Goal: Task Accomplishment & Management: Manage account settings

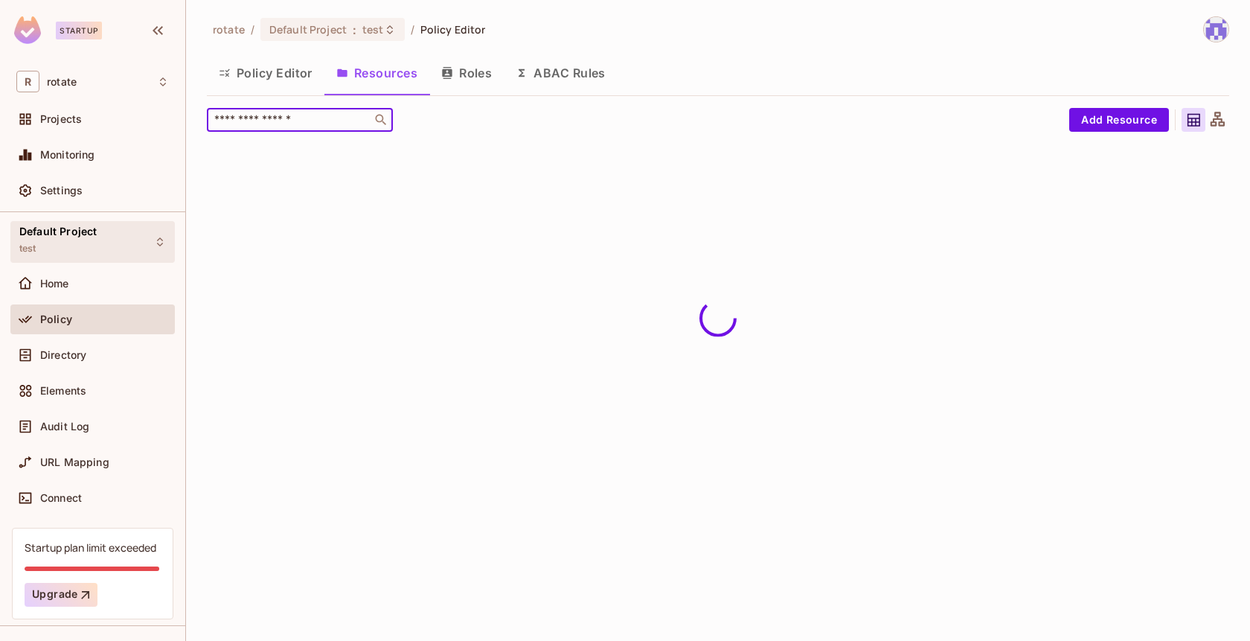
click at [112, 246] on div "Default Project test" at bounding box center [92, 241] width 164 height 41
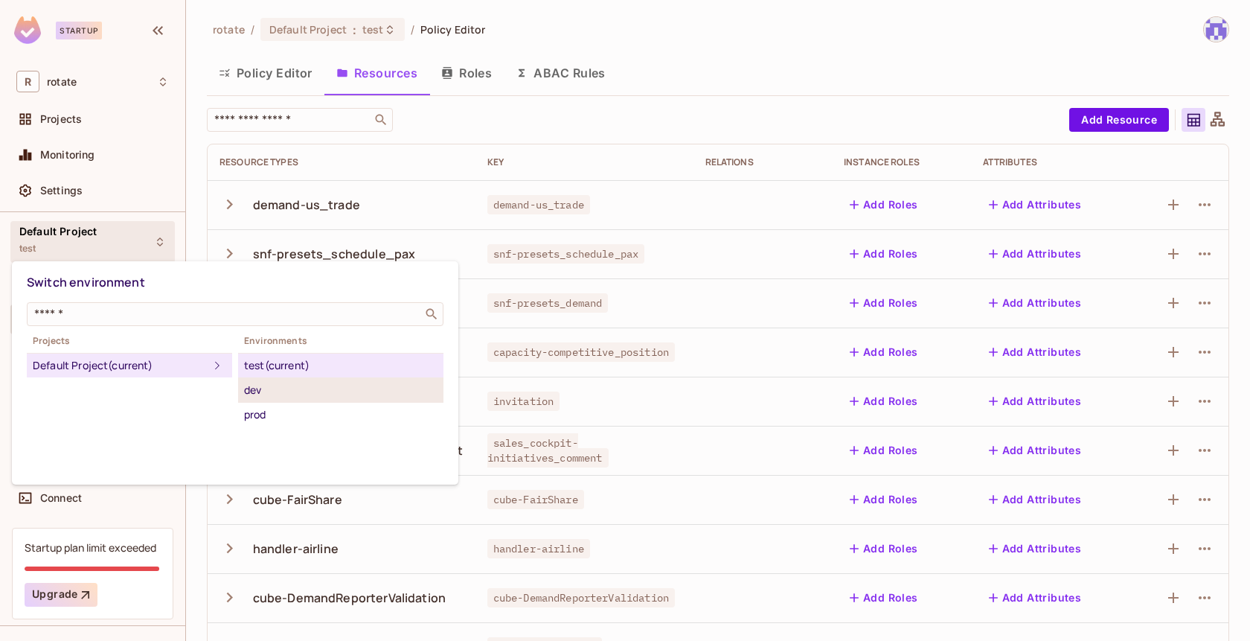
click at [373, 385] on div "dev" at bounding box center [340, 390] width 193 height 18
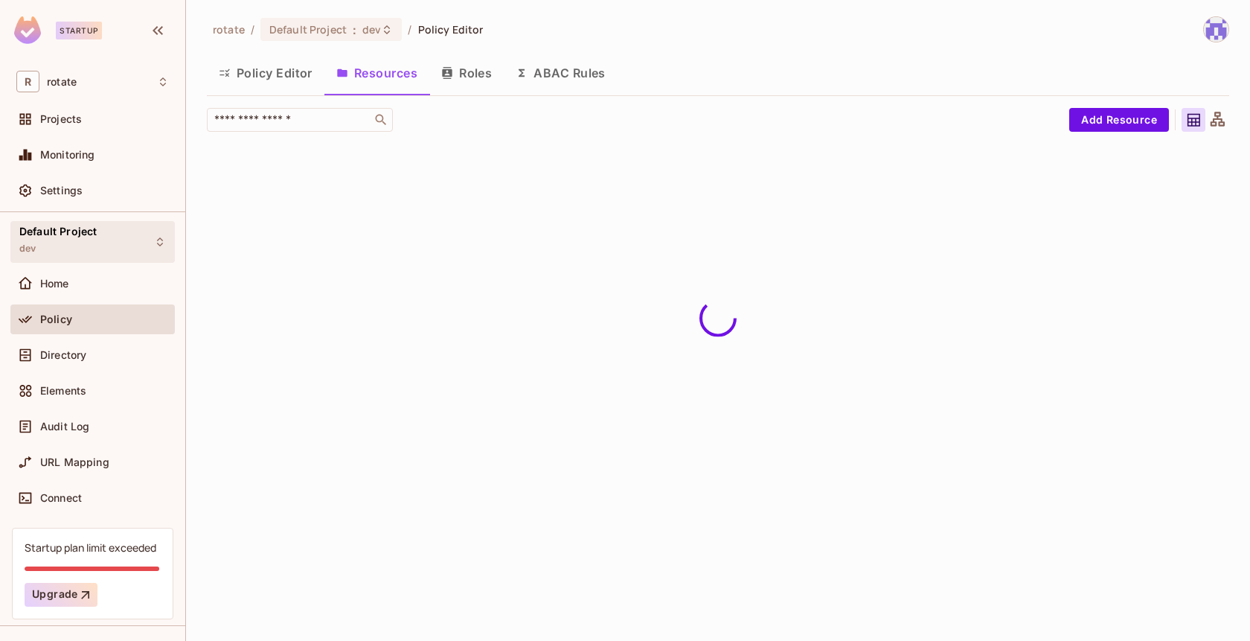
click at [113, 234] on div "Default Project dev" at bounding box center [92, 241] width 164 height 41
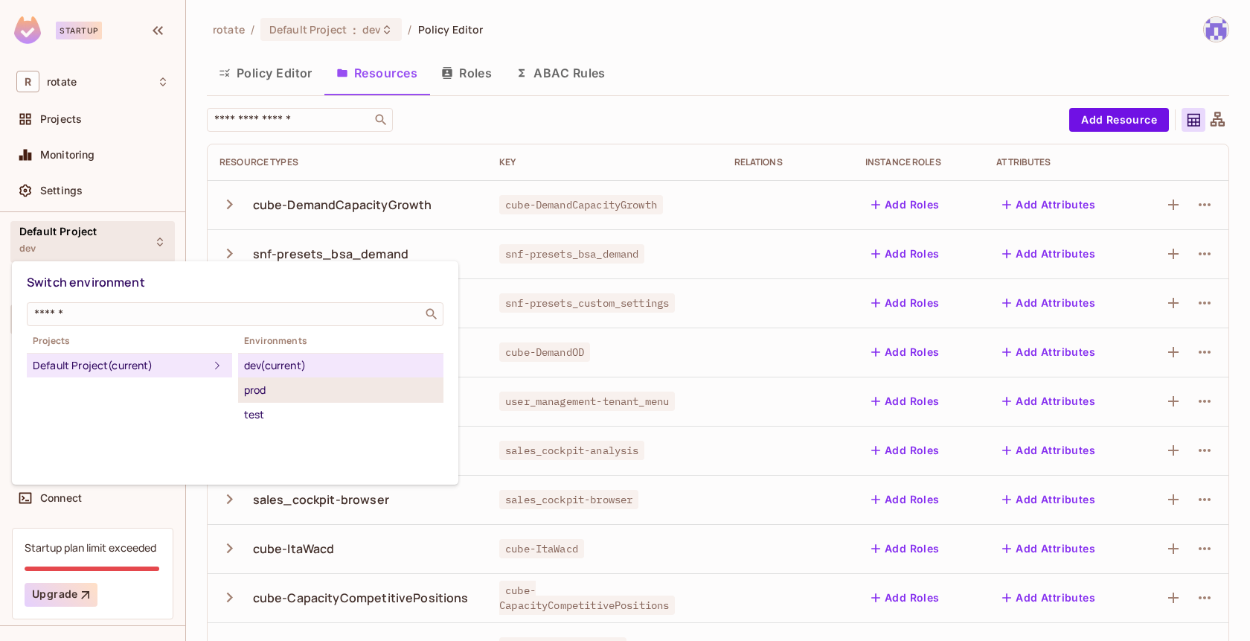
click at [339, 390] on div "prod" at bounding box center [340, 390] width 193 height 18
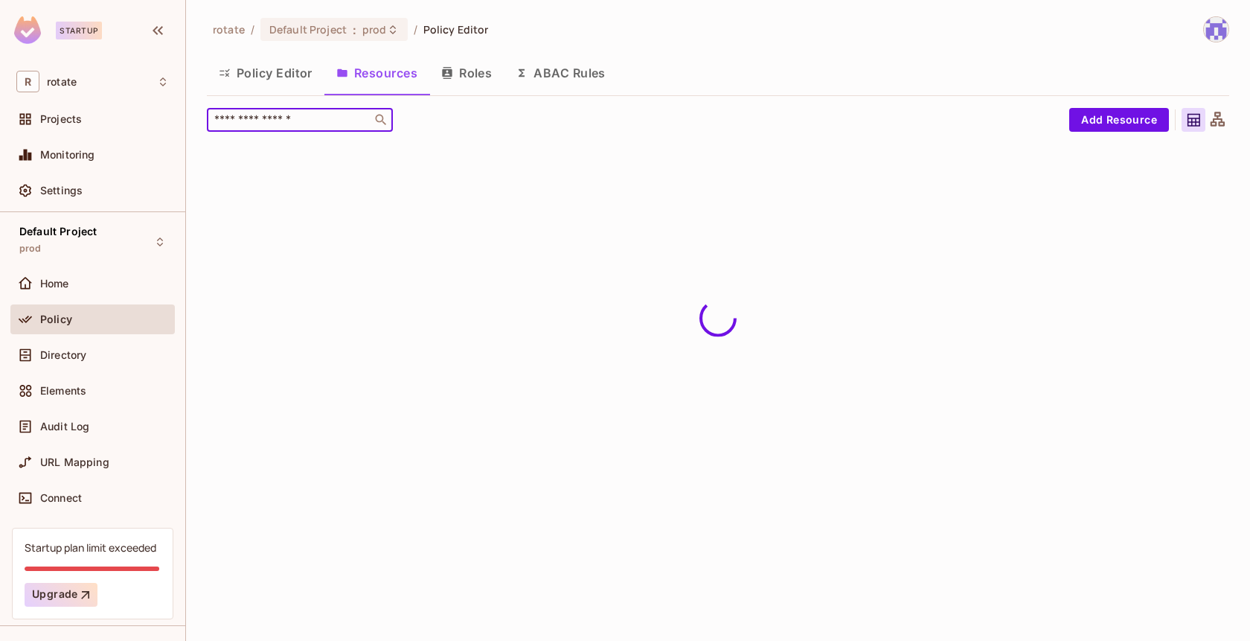
click at [291, 125] on input "text" at bounding box center [289, 119] width 156 height 15
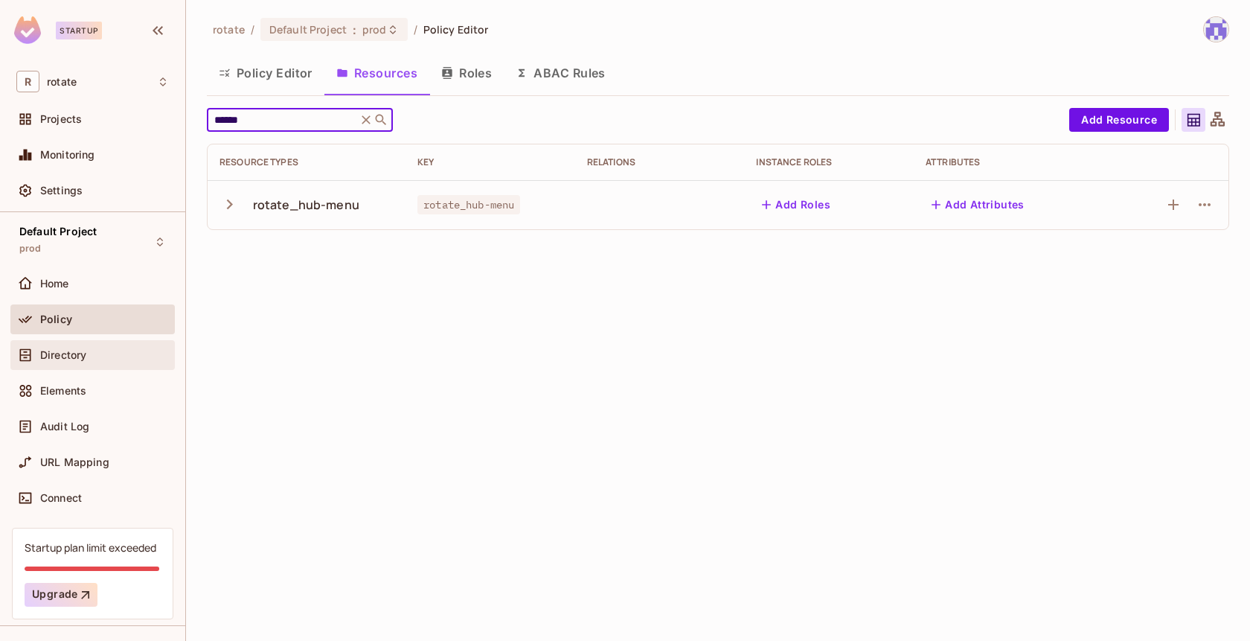
type input "******"
click at [104, 358] on div "Directory" at bounding box center [104, 355] width 129 height 12
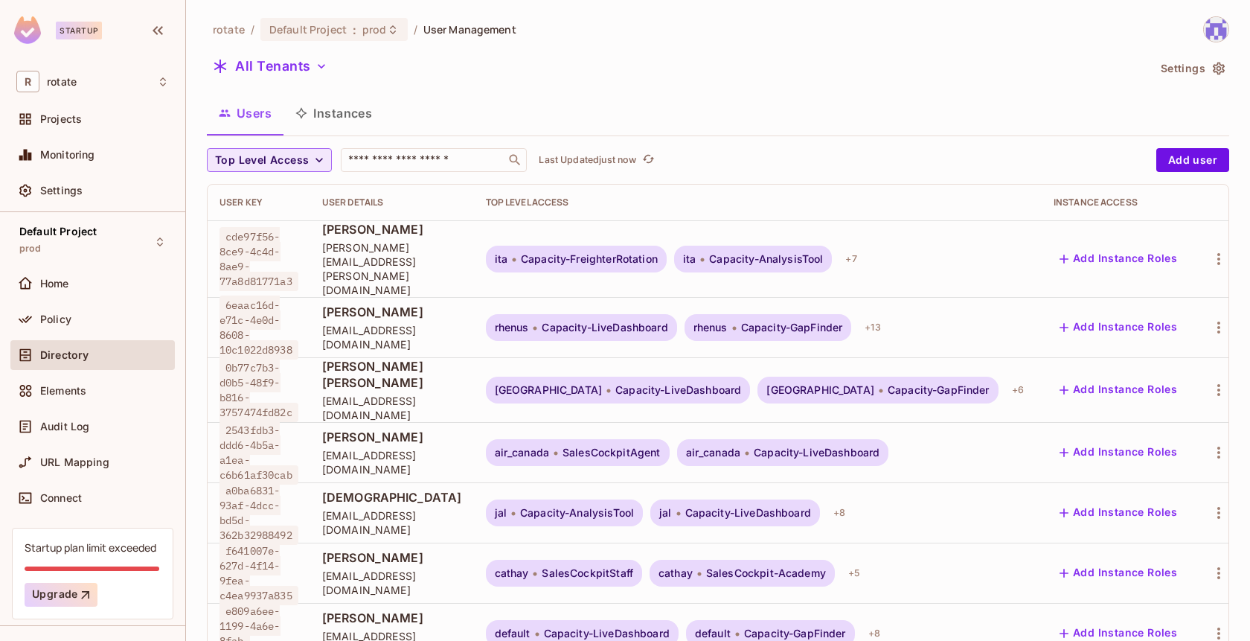
click at [289, 166] on span "Top Level Access" at bounding box center [262, 160] width 94 height 19
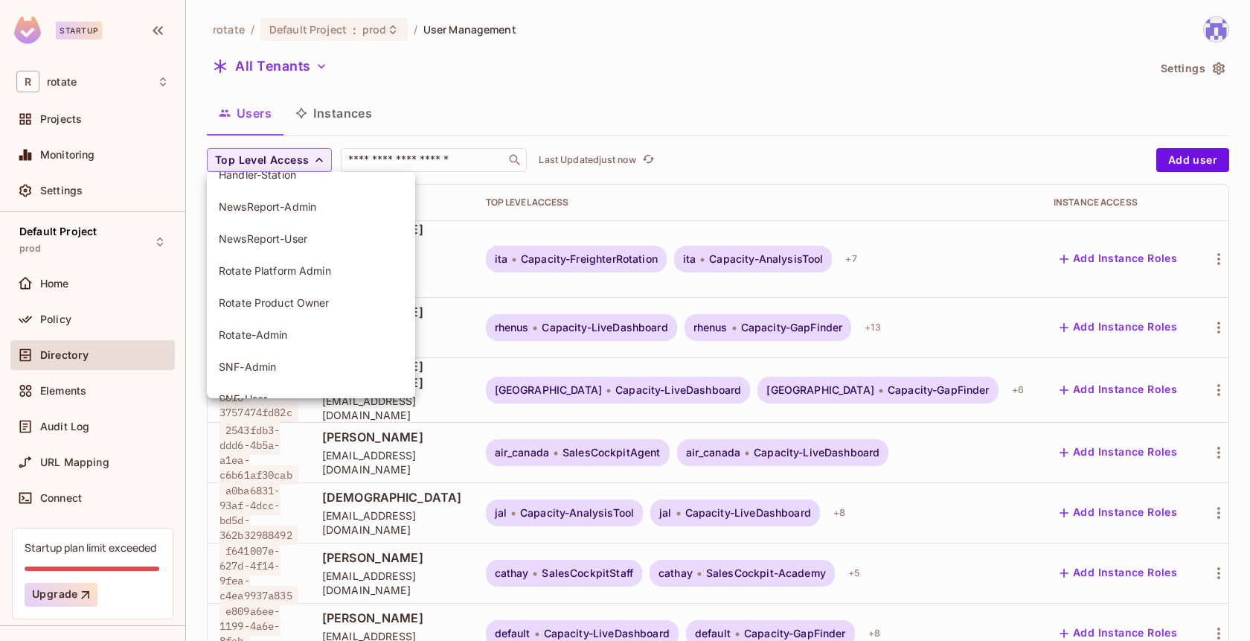
scroll to position [894, 0]
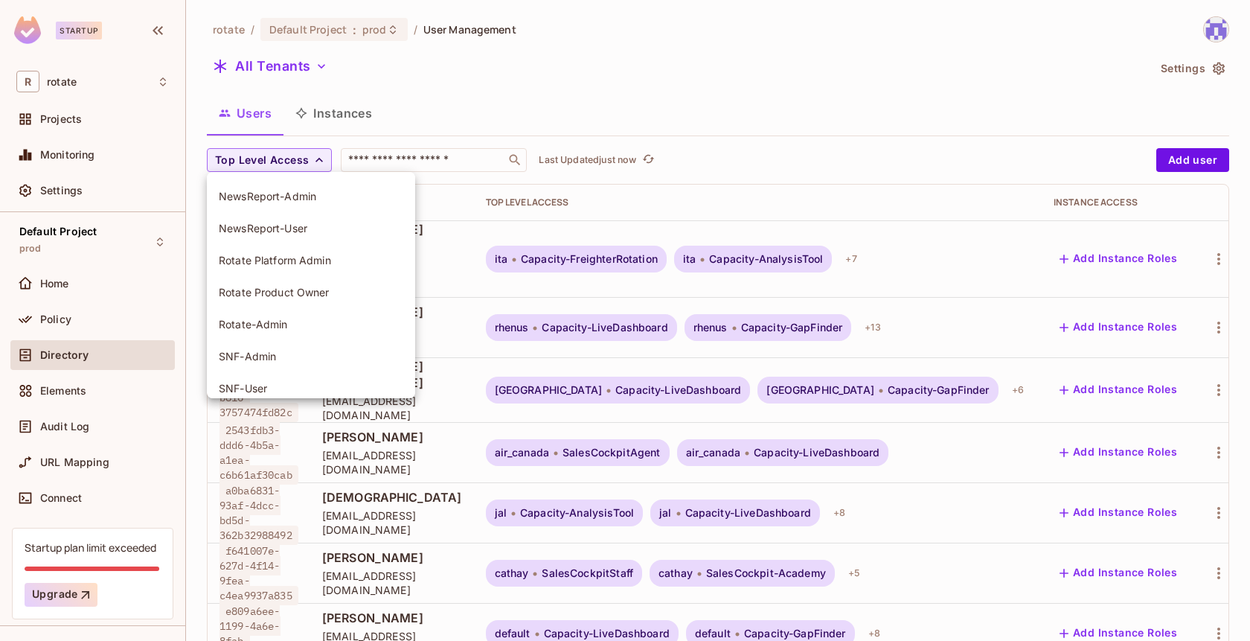
click at [280, 312] on li "Rotate-Admin" at bounding box center [311, 324] width 208 height 32
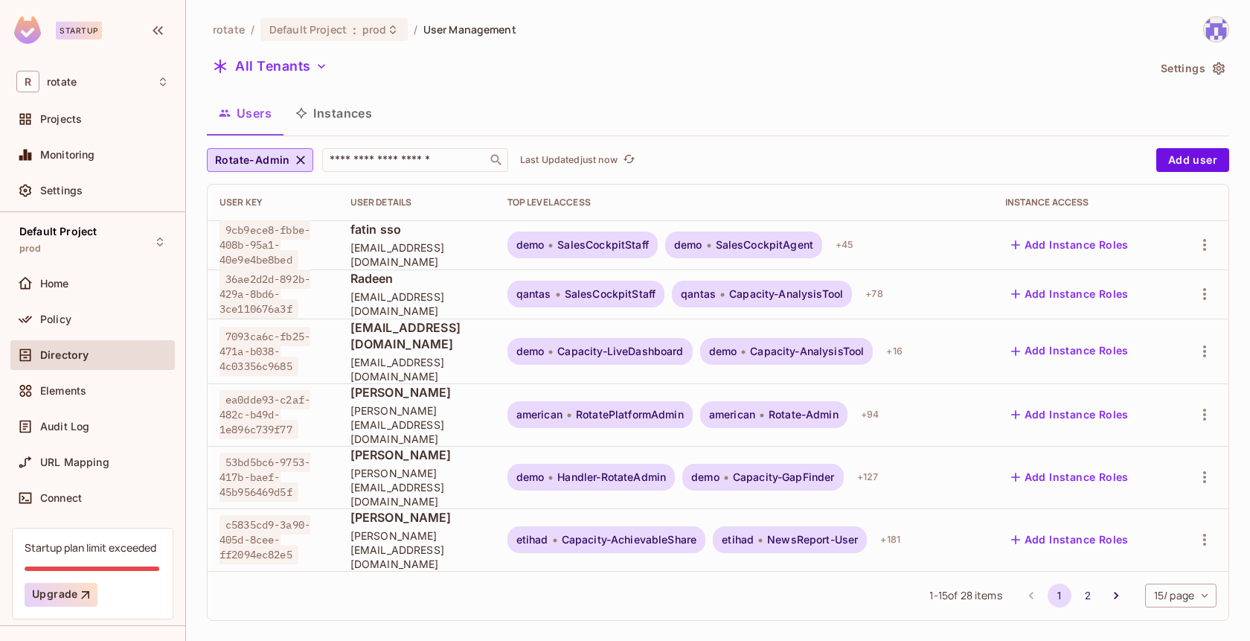
click at [1193, 536] on body "Startup R rotate Projects Monitoring Settings Default Project prod Home Policy …" at bounding box center [625, 320] width 1250 height 641
click at [1193, 572] on li "50 / page" at bounding box center [1179, 575] width 74 height 31
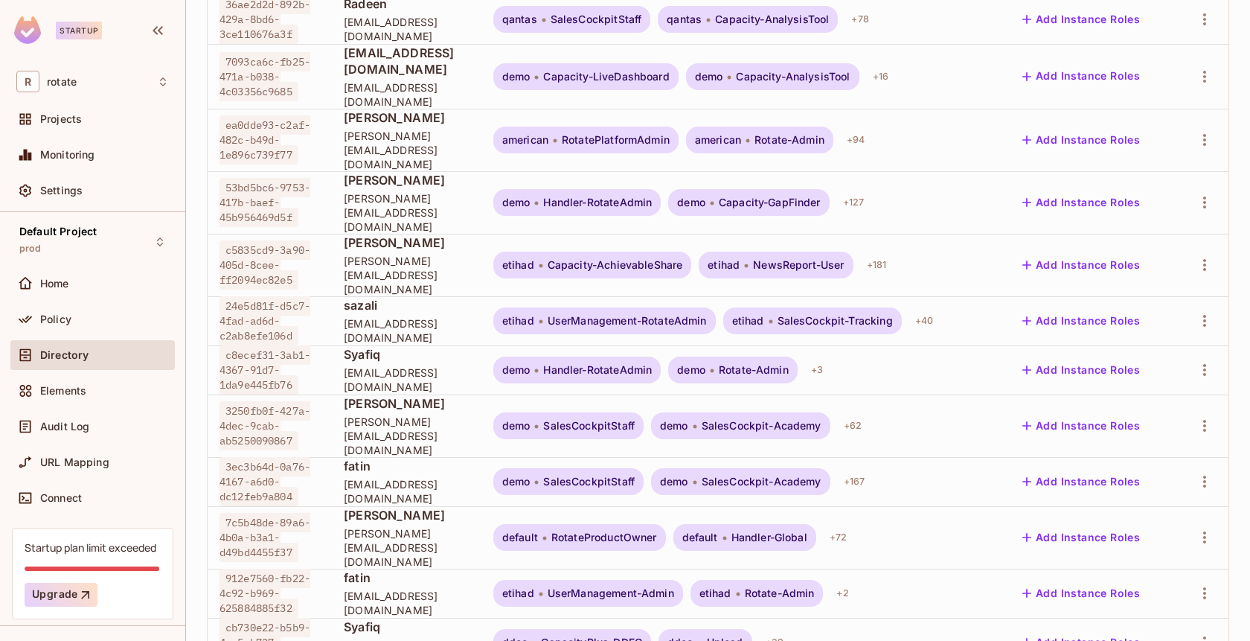
scroll to position [2, 0]
